Goal: Information Seeking & Learning: Learn about a topic

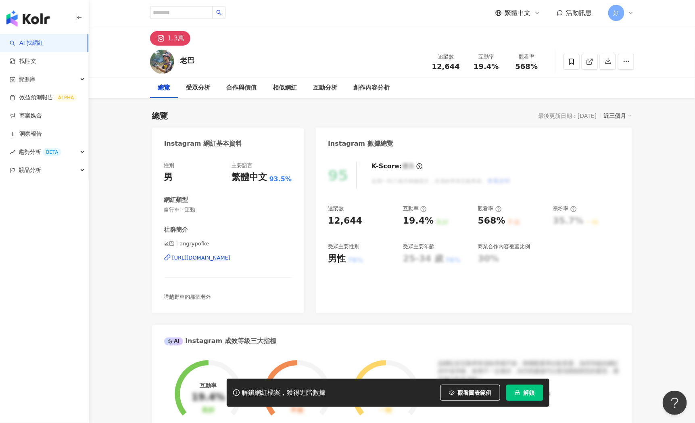
click at [214, 258] on div "https://www.instagram.com/angrypofke/" at bounding box center [201, 257] width 58 height 7
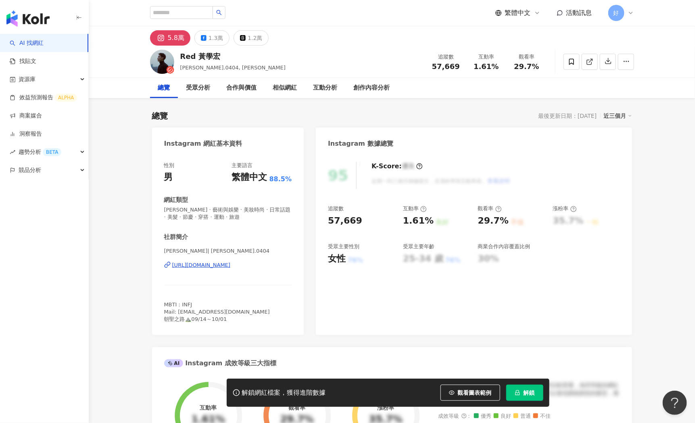
click at [217, 265] on div "https://www.instagram.com/huang.0404/" at bounding box center [201, 264] width 58 height 7
click at [231, 264] on div "https://www.instagram.com/huang.0404/" at bounding box center [201, 264] width 58 height 7
click at [182, 265] on div "https://www.instagram.com/huang.0404/" at bounding box center [201, 264] width 58 height 7
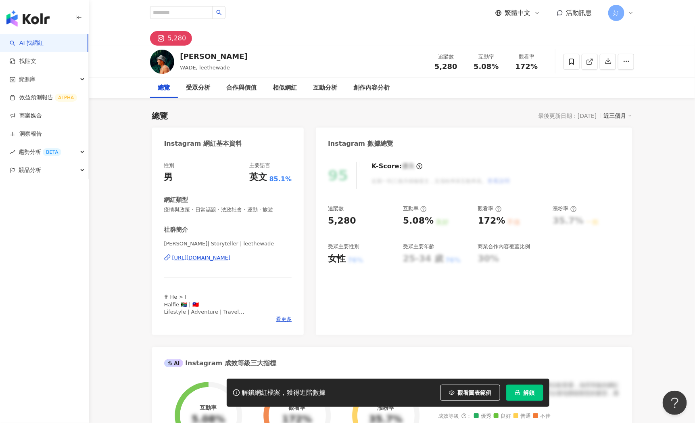
click at [231, 260] on div "https://www.instagram.com/leethewade/" at bounding box center [201, 257] width 58 height 7
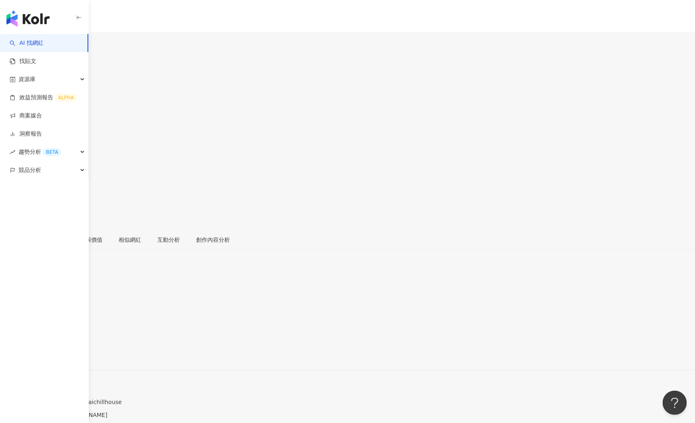
click at [71, 353] on div "https://www.instagram.com/hsunboy_53/" at bounding box center [39, 356] width 63 height 6
click at [71, 353] on div "https://www.instagram.com/chunminyang/" at bounding box center [39, 356] width 63 height 6
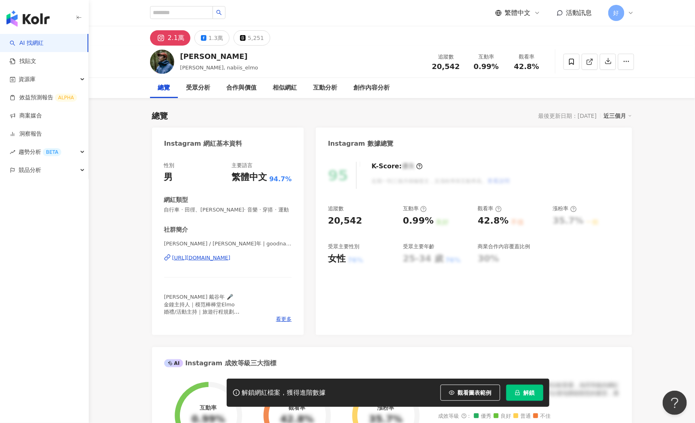
click at [231, 256] on div "https://www.instagram.com/goodname_elmo/" at bounding box center [201, 257] width 58 height 7
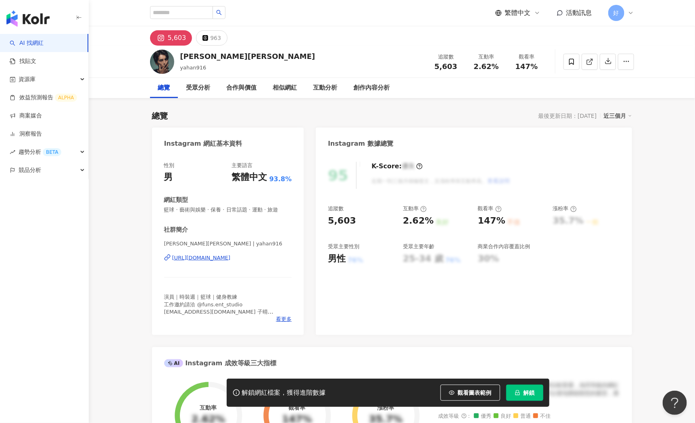
click at [190, 256] on div "https://www.instagram.com/yahan916/" at bounding box center [201, 257] width 58 height 7
